Goal: Information Seeking & Learning: Learn about a topic

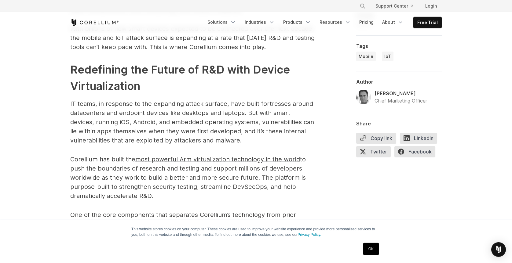
scroll to position [463, 0]
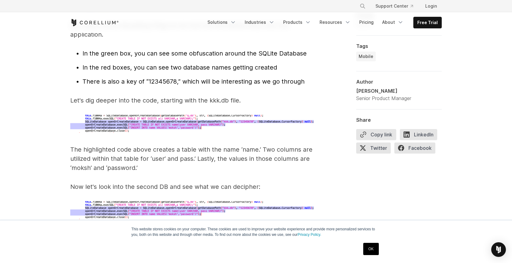
scroll to position [2022, 0]
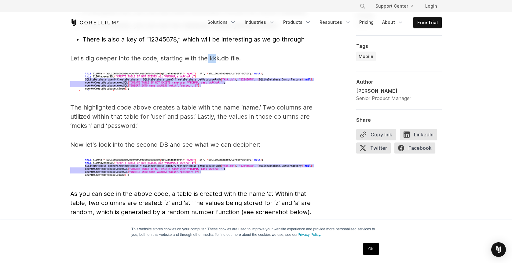
drag, startPoint x: 208, startPoint y: 51, endPoint x: 217, endPoint y: 51, distance: 9.2
click at [217, 54] on p "Let's dig deeper into the code, starting with the kkk.db file." at bounding box center [192, 58] width 244 height 9
copy p "kkk"
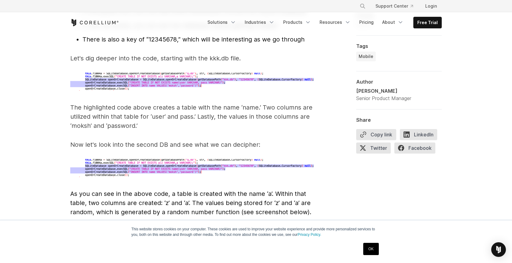
click at [181, 84] on p at bounding box center [192, 83] width 244 height 20
click at [143, 140] on p "Now let's look into the second DB and see what we can decipher:" at bounding box center [192, 144] width 244 height 9
copy p "second"
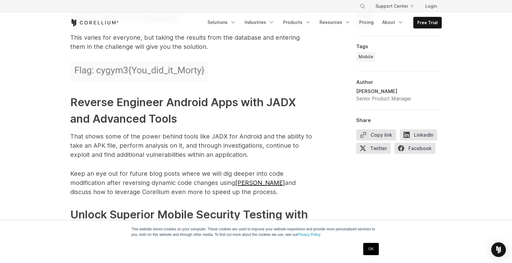
scroll to position [2991, 0]
